Goal: Transaction & Acquisition: Purchase product/service

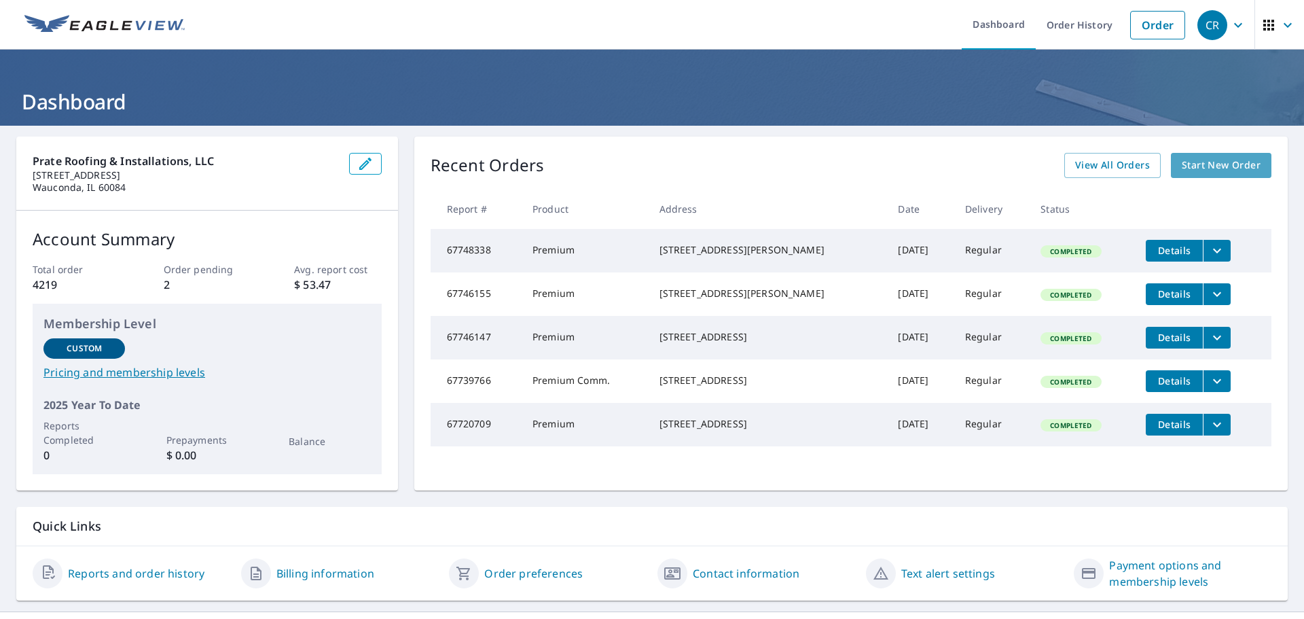
click at [1191, 166] on span "Start New Order" at bounding box center [1221, 165] width 79 height 17
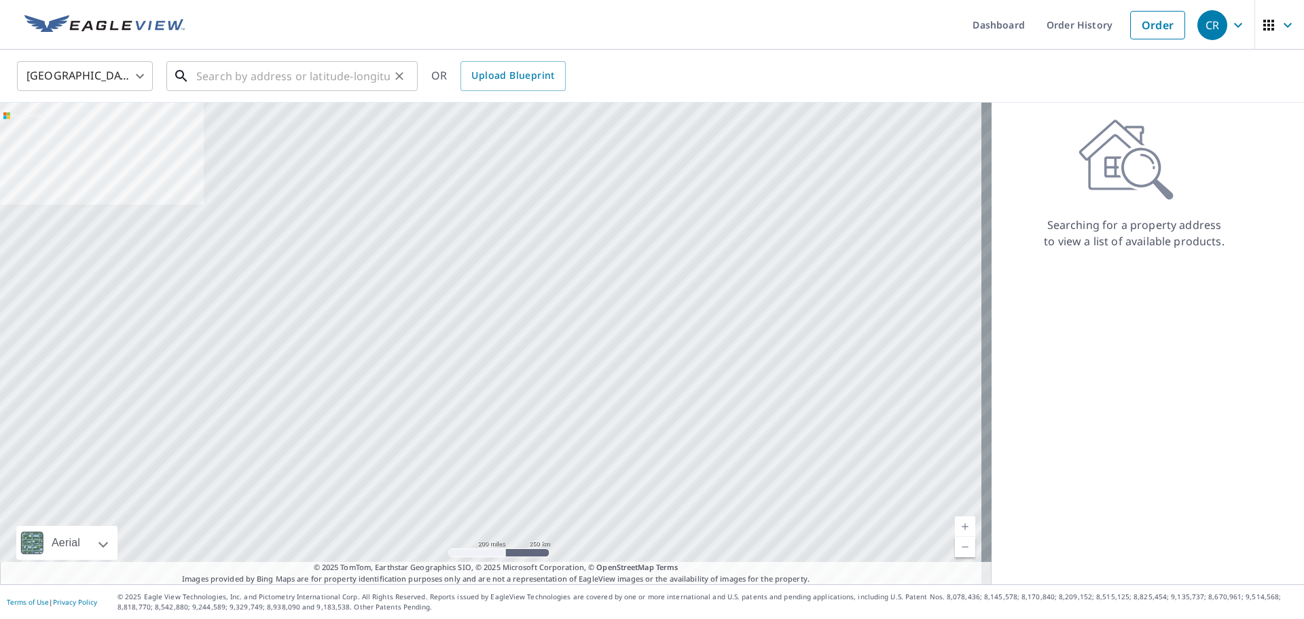
click at [261, 75] on input "text" at bounding box center [293, 76] width 194 height 38
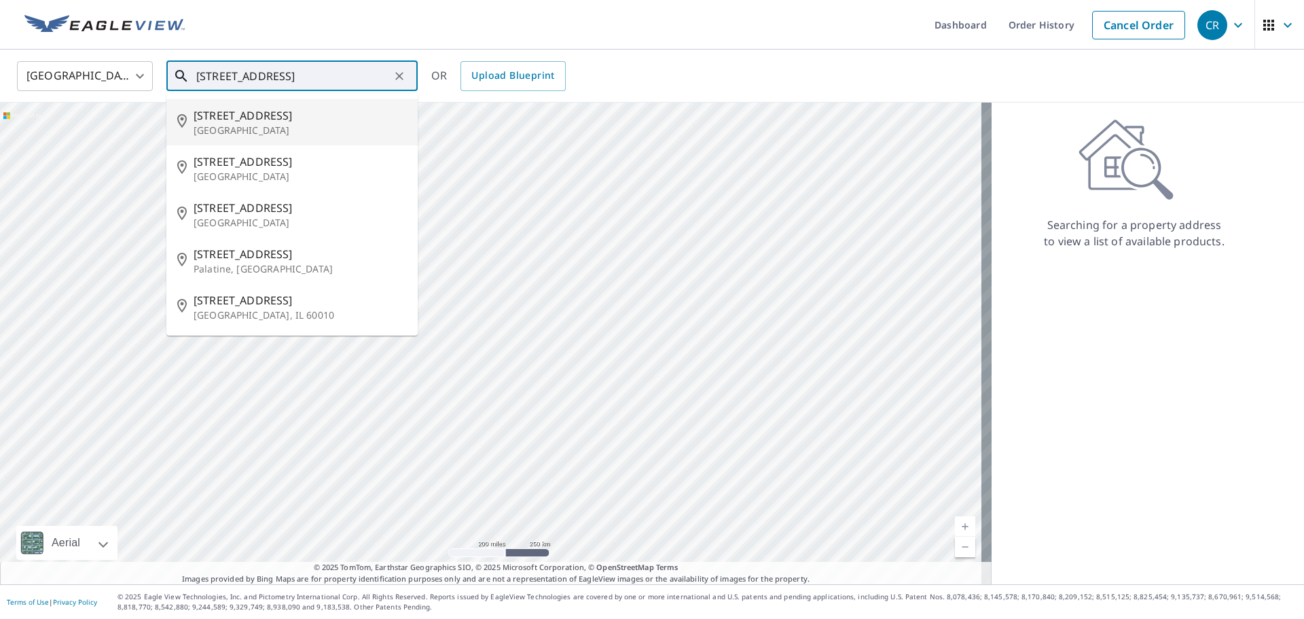
click at [219, 128] on p "[GEOGRAPHIC_DATA]" at bounding box center [300, 131] width 213 height 14
type input "[STREET_ADDRESS]"
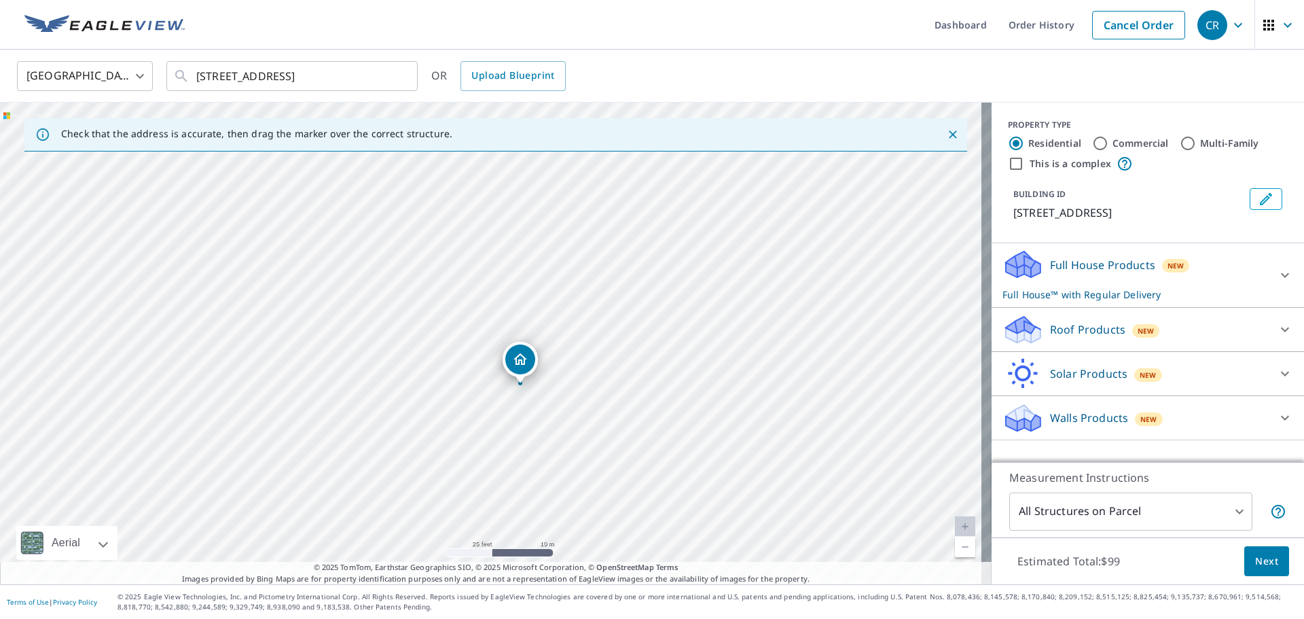
drag, startPoint x: 499, startPoint y: 410, endPoint x: 518, endPoint y: 151, distance: 258.8
click at [518, 151] on div "Check that the address is accurate, then drag the marker over the correct struc…" at bounding box center [496, 344] width 992 height 482
click at [533, 227] on div "[STREET_ADDRESS]" at bounding box center [496, 344] width 992 height 482
click at [1020, 335] on icon at bounding box center [1018, 334] width 25 height 15
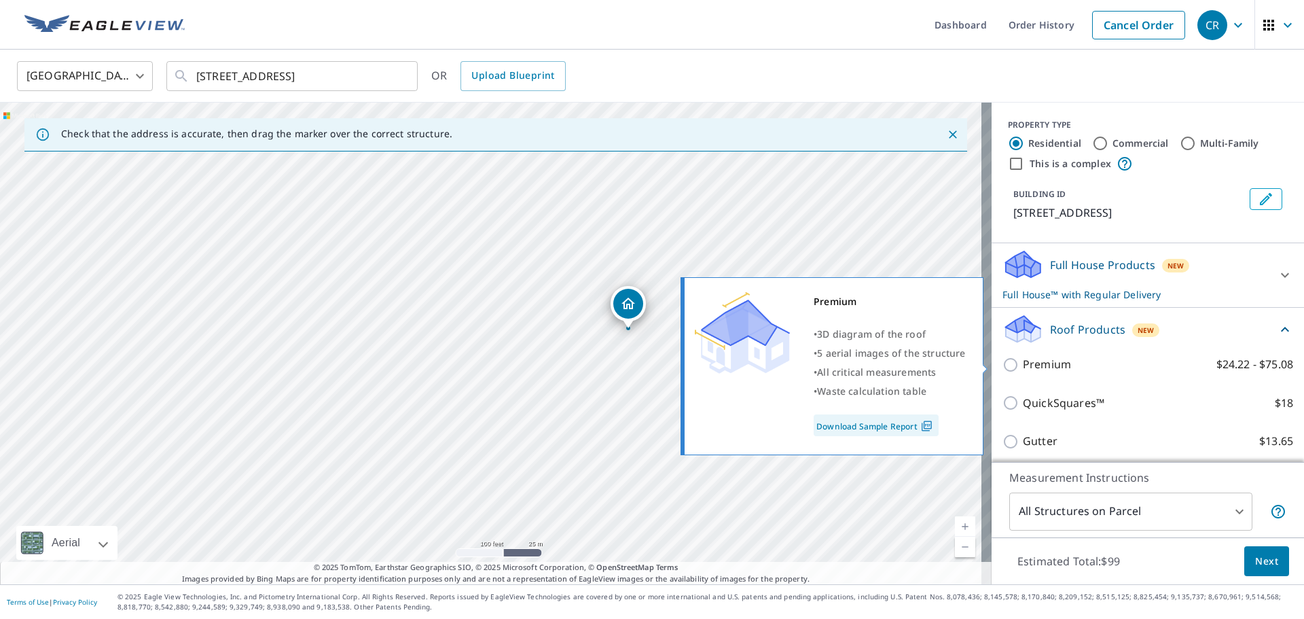
click at [1023, 361] on p "Premium" at bounding box center [1047, 364] width 48 height 17
click at [1016, 361] on input "Premium $24.22 - $75.08" at bounding box center [1013, 365] width 20 height 16
checkbox input "true"
checkbox input "false"
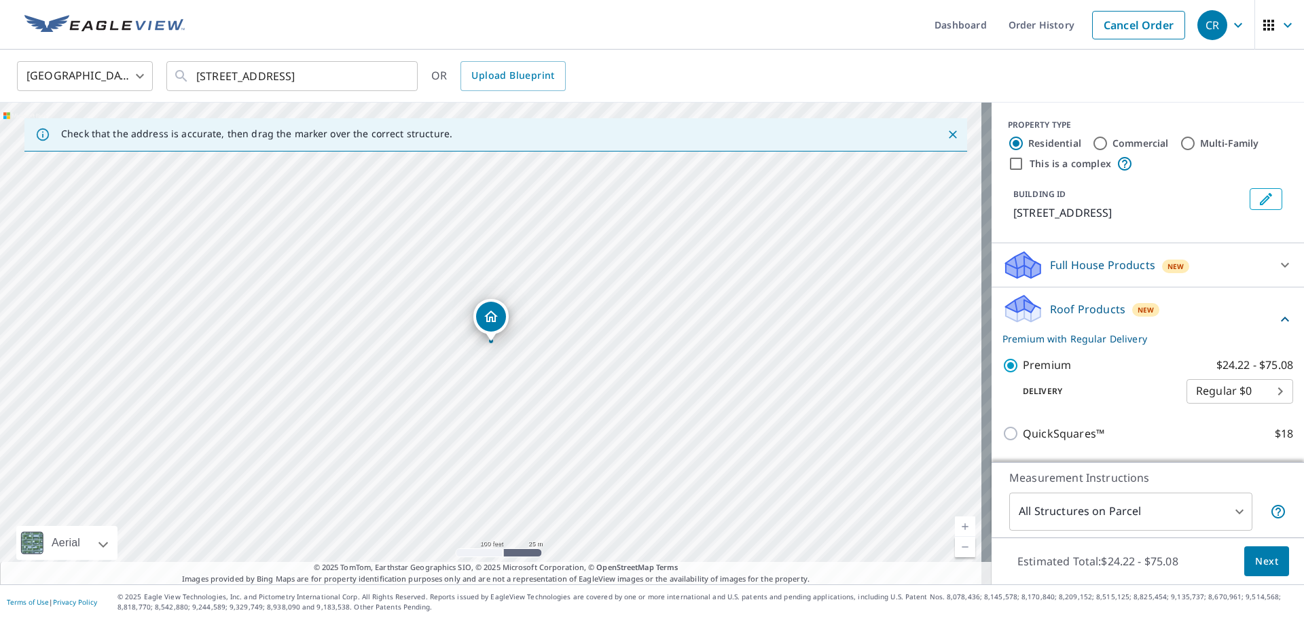
click at [1255, 561] on span "Next" at bounding box center [1266, 561] width 23 height 17
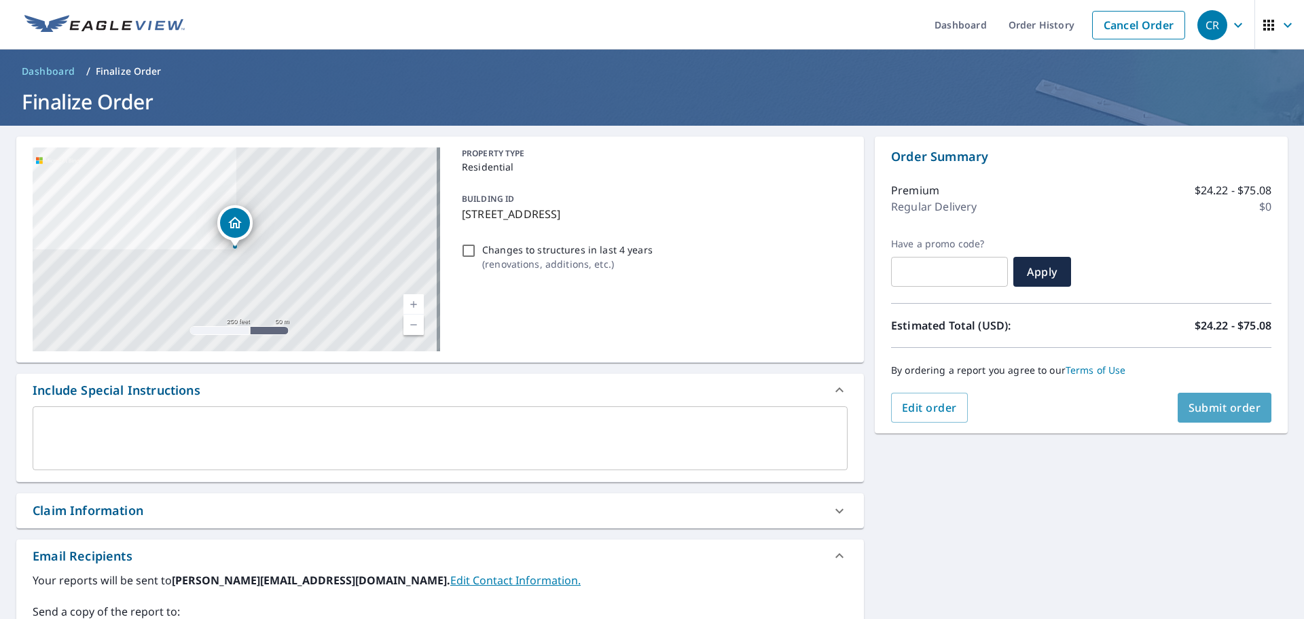
click at [1197, 410] on span "Submit order" at bounding box center [1225, 407] width 73 height 15
checkbox input "true"
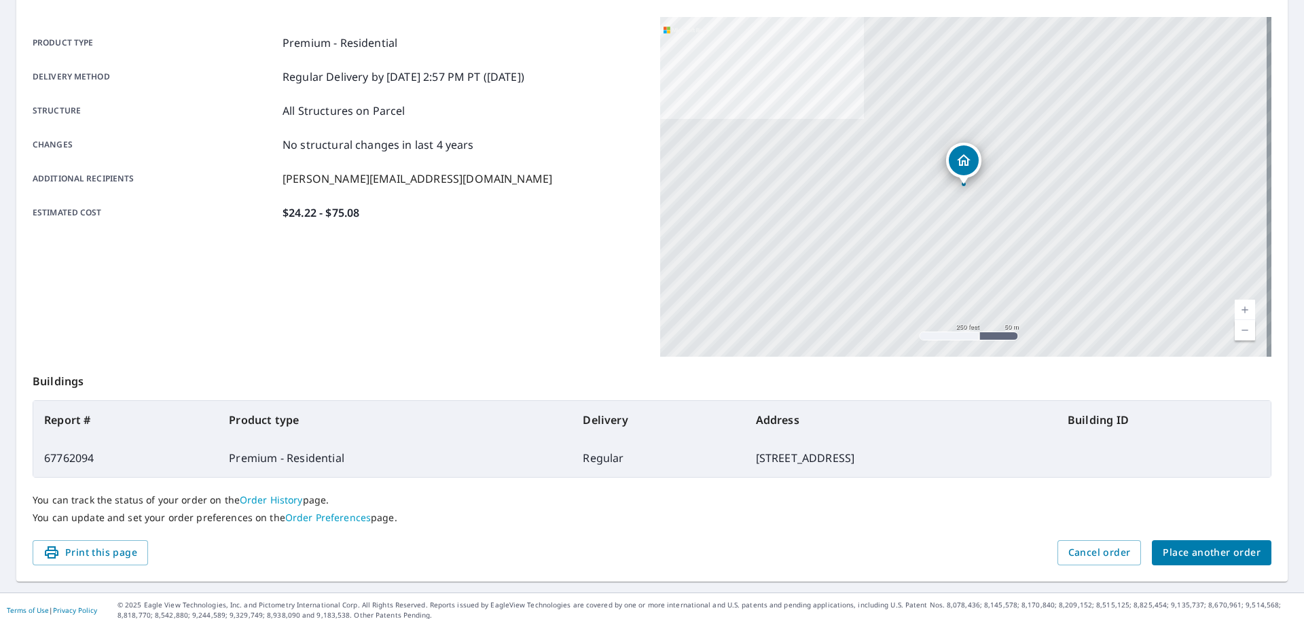
scroll to position [181, 0]
